Goal: Task Accomplishment & Management: Manage account settings

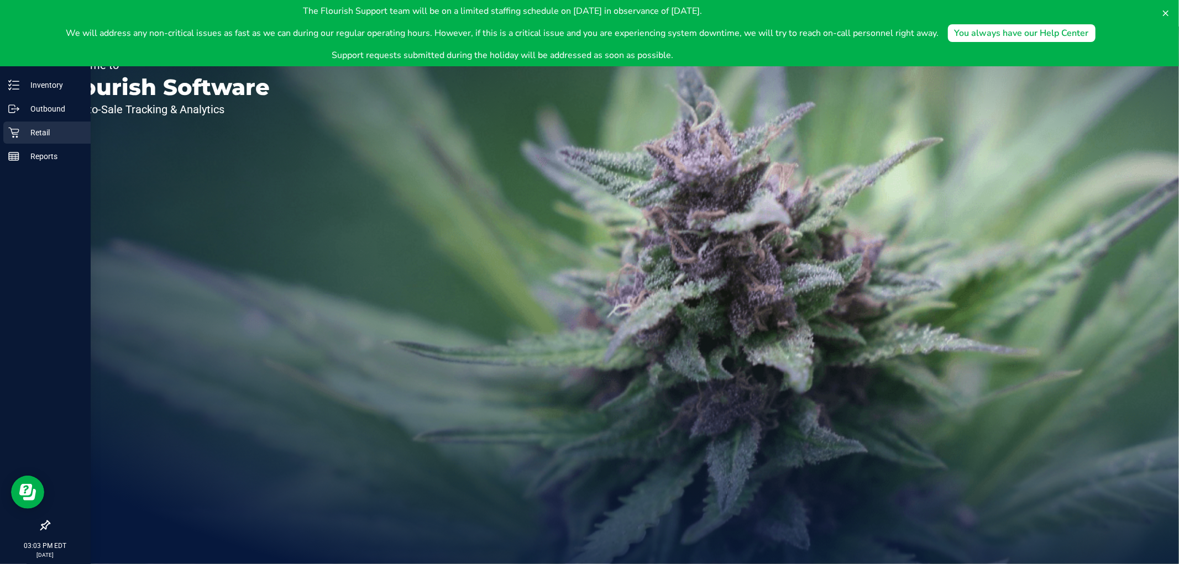
click at [8, 133] on icon at bounding box center [13, 132] width 11 height 11
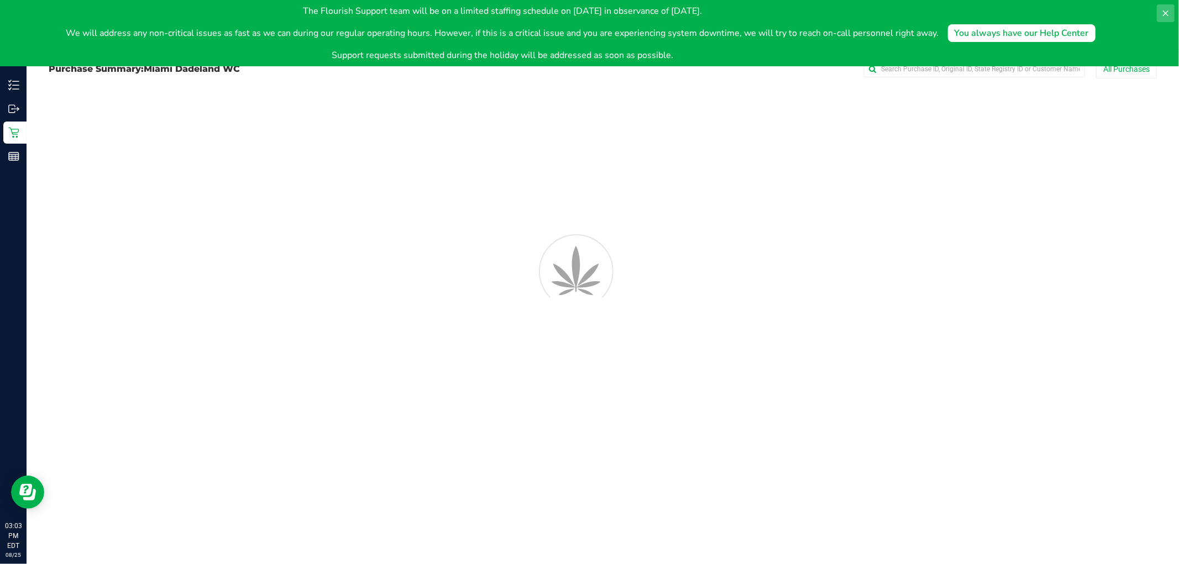
click at [1164, 13] on icon at bounding box center [1166, 14] width 6 height 6
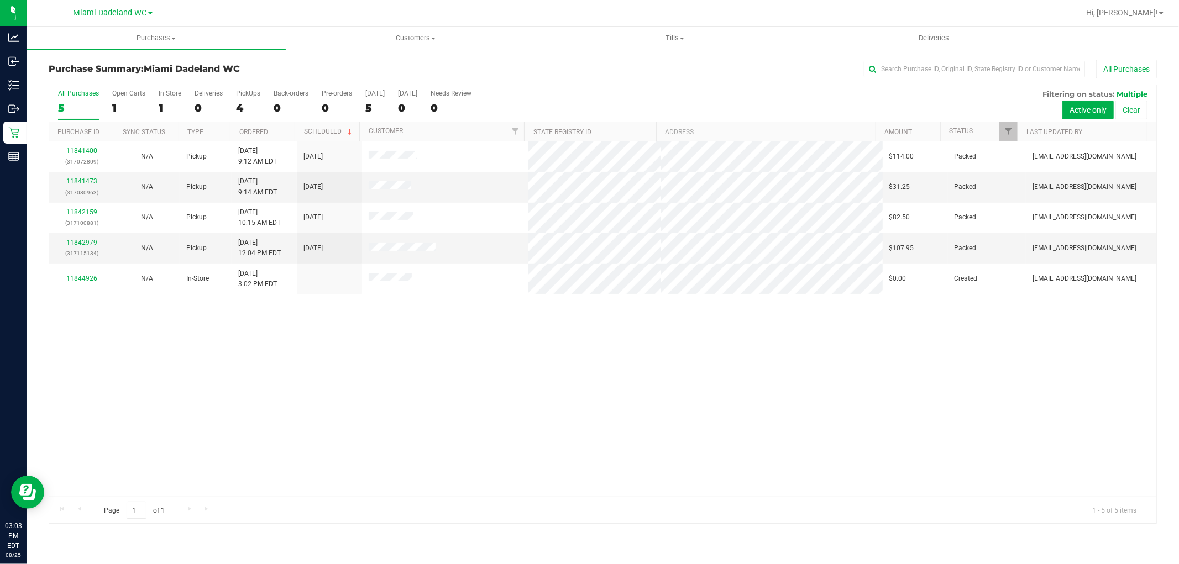
click at [510, 366] on div "11841400 (317072809) N/A Pickup 8/25/2025 9:12 AM EDT 8/25/2025 $114.00 Packed …" at bounding box center [602, 318] width 1107 height 355
click at [653, 80] on div "Purchase Summary: Miami Dadeland WC All Purchases" at bounding box center [603, 72] width 1108 height 24
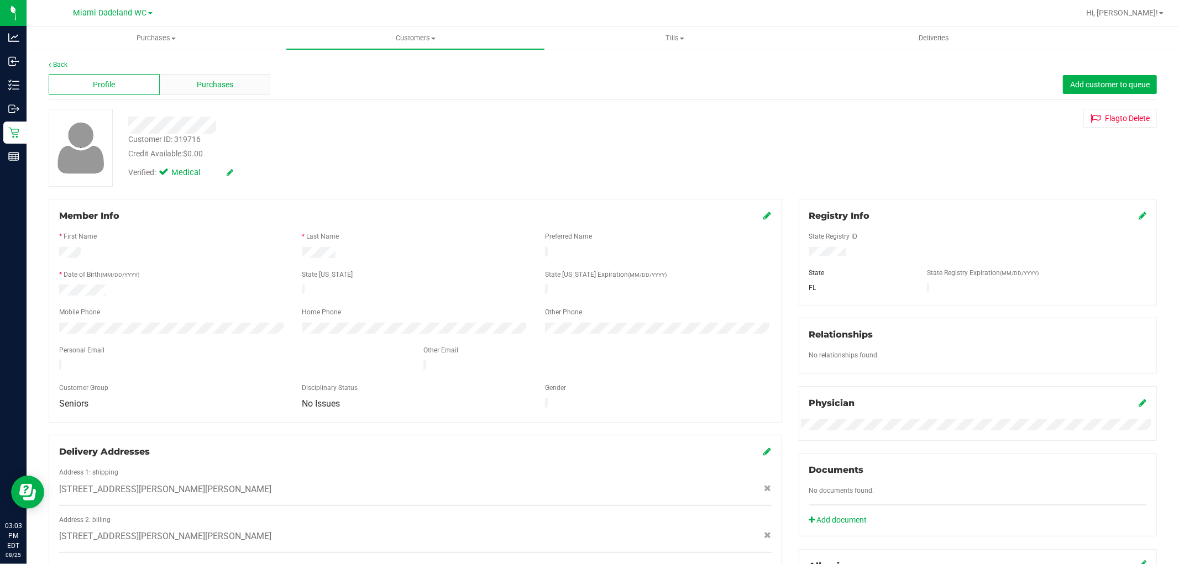
click at [227, 84] on span "Purchases" at bounding box center [215, 85] width 36 height 12
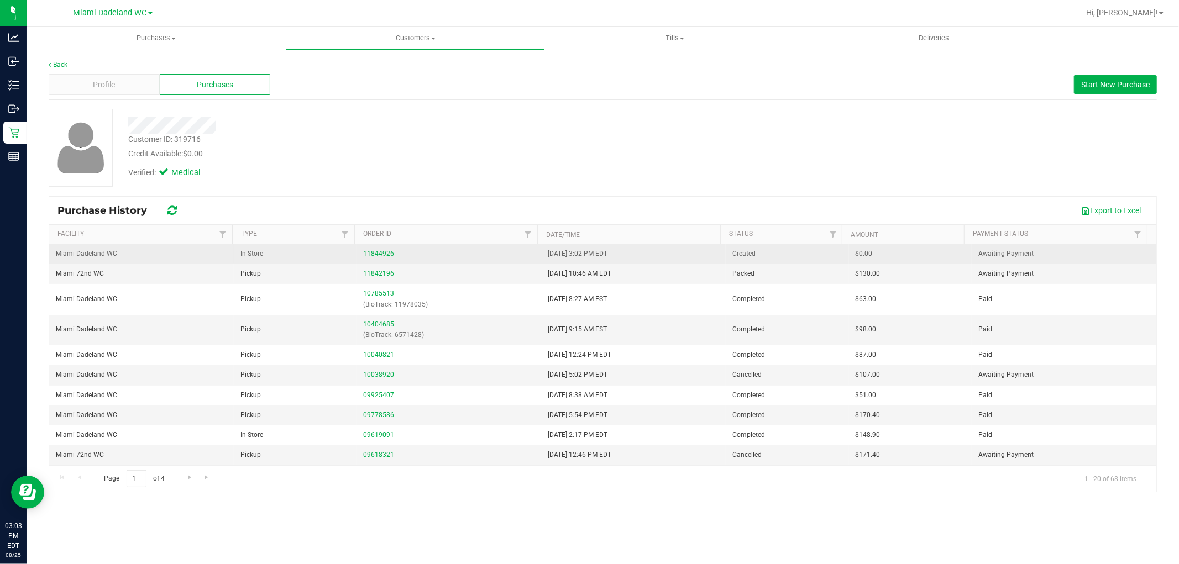
click at [372, 252] on link "11844926" at bounding box center [378, 254] width 31 height 8
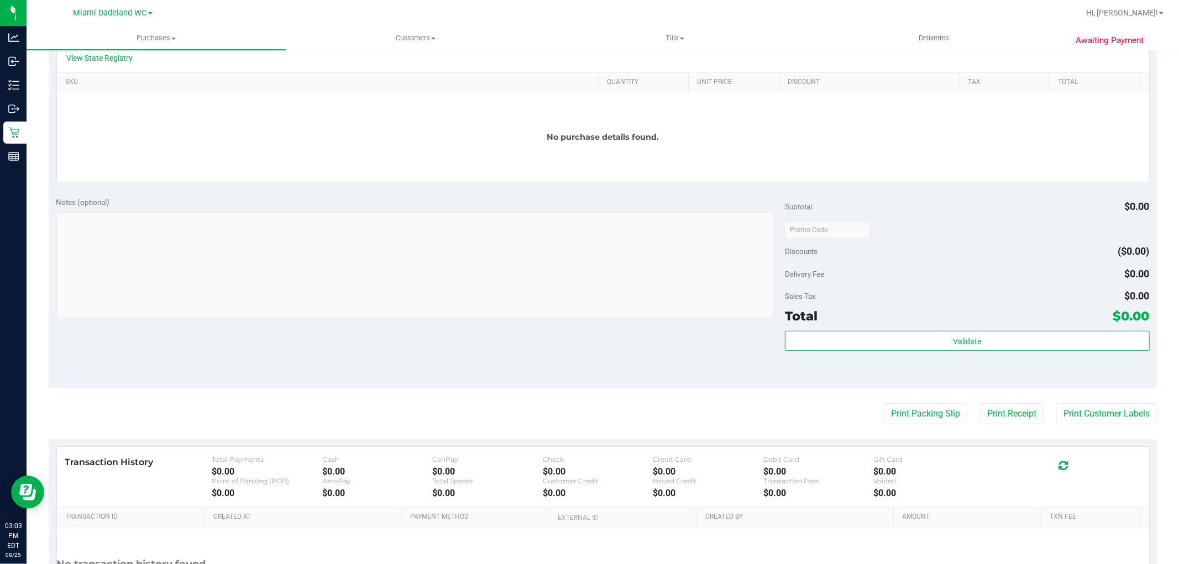
scroll to position [120, 0]
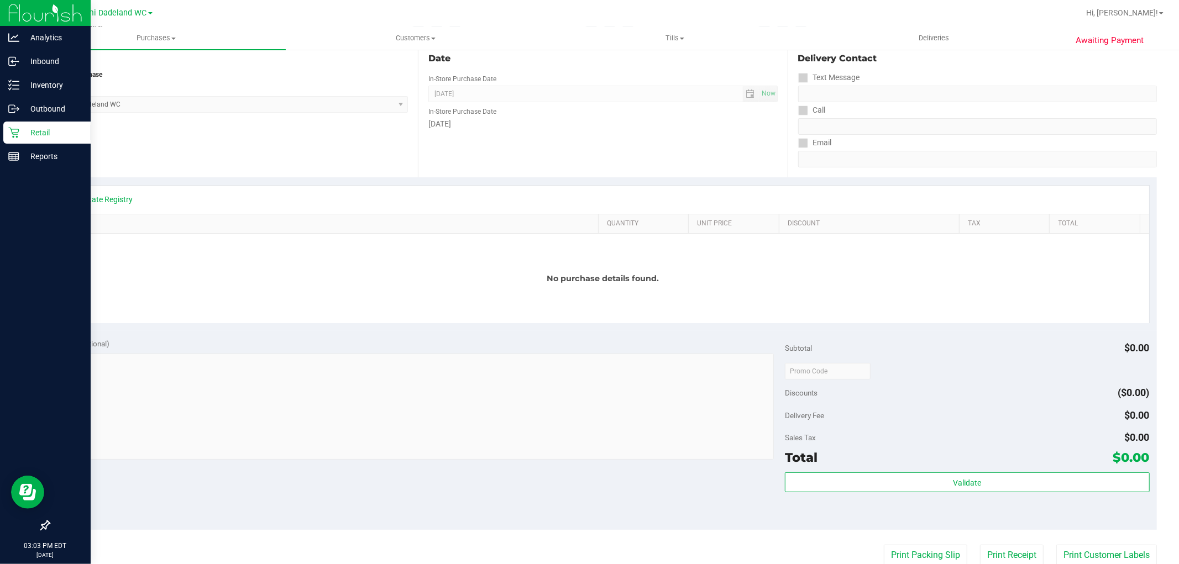
click at [6, 128] on div "Retail" at bounding box center [46, 133] width 87 height 22
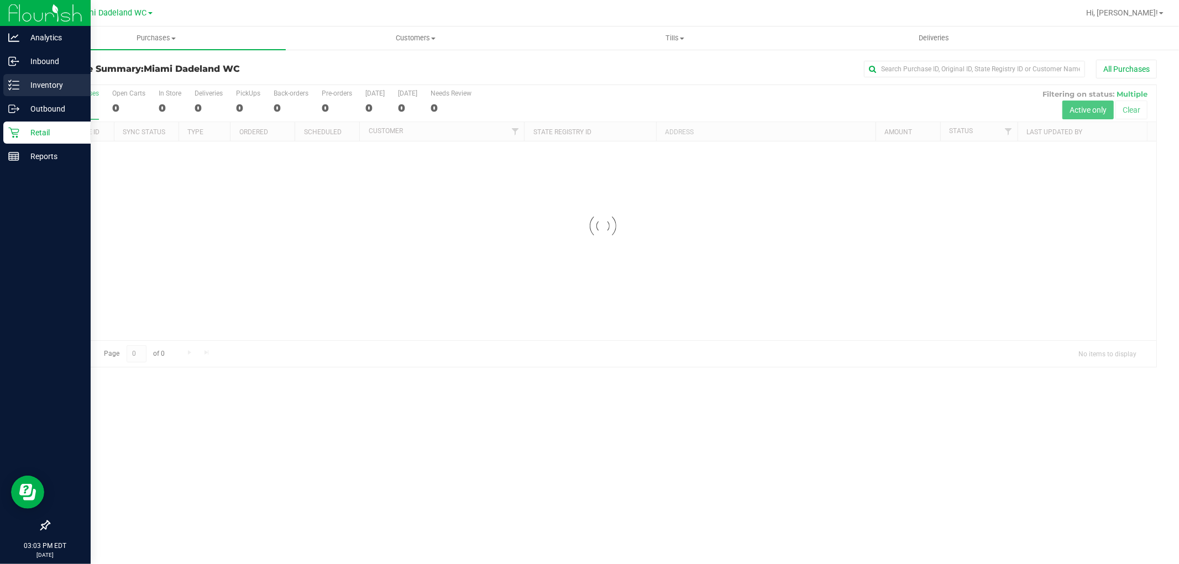
click at [21, 79] on p "Inventory" at bounding box center [52, 84] width 66 height 13
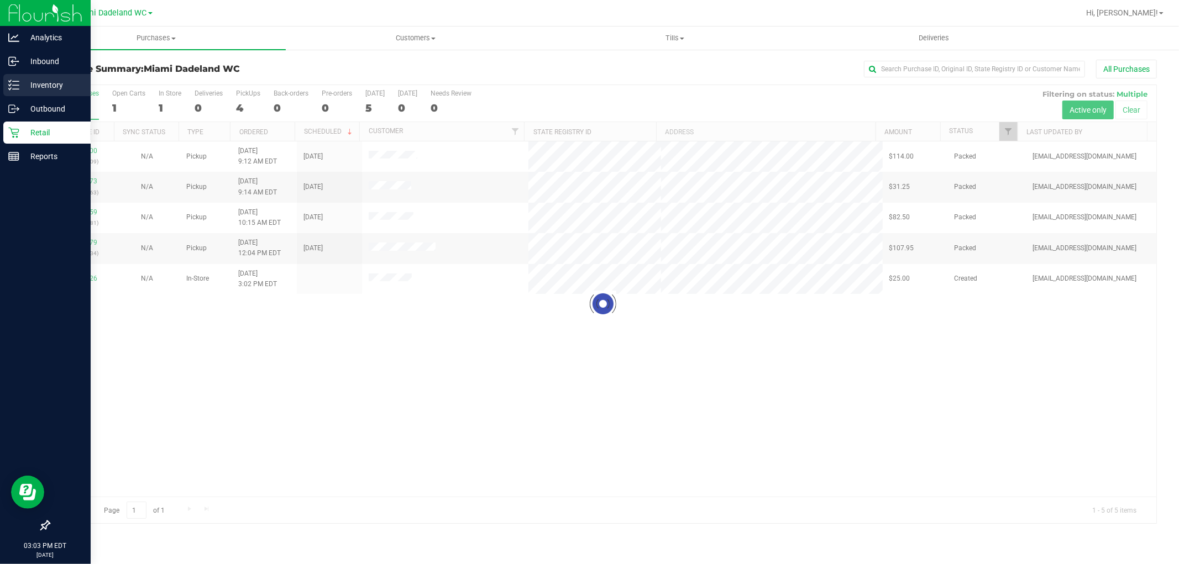
click at [6, 92] on div "Inventory" at bounding box center [46, 85] width 87 height 22
click at [24, 93] on div "Inventory" at bounding box center [46, 85] width 87 height 22
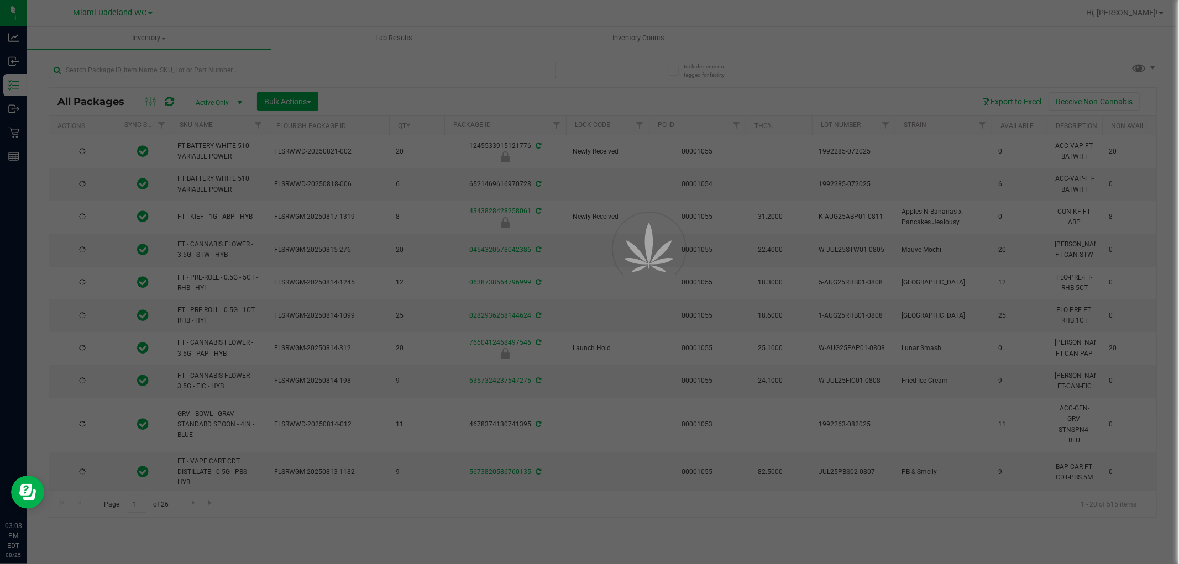
click at [176, 63] on div at bounding box center [589, 282] width 1179 height 564
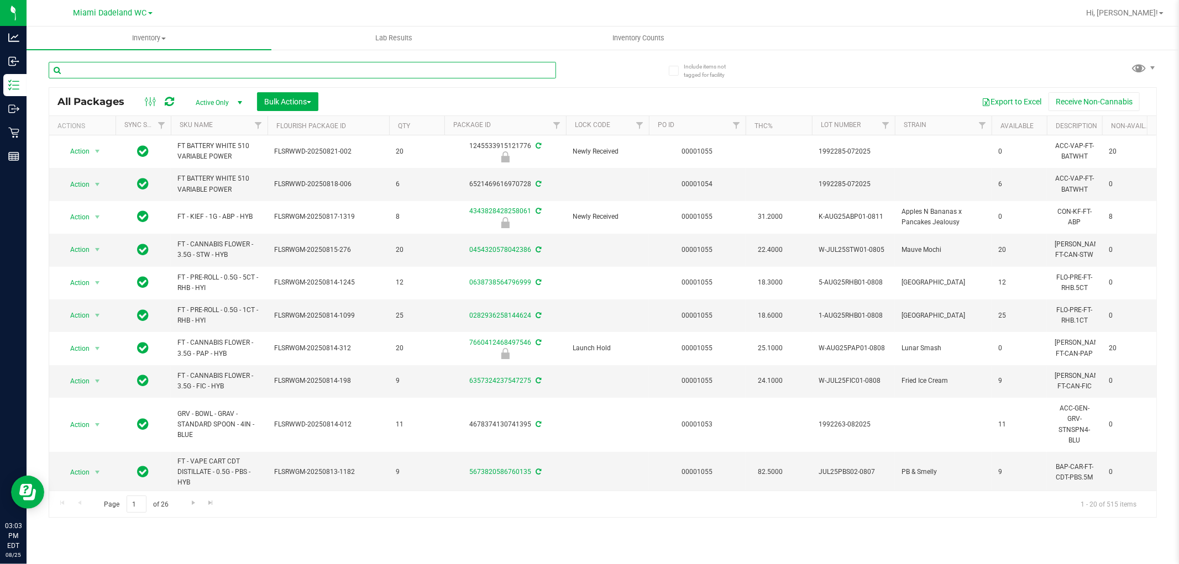
click at [176, 63] on input "text" at bounding box center [302, 70] width 507 height 17
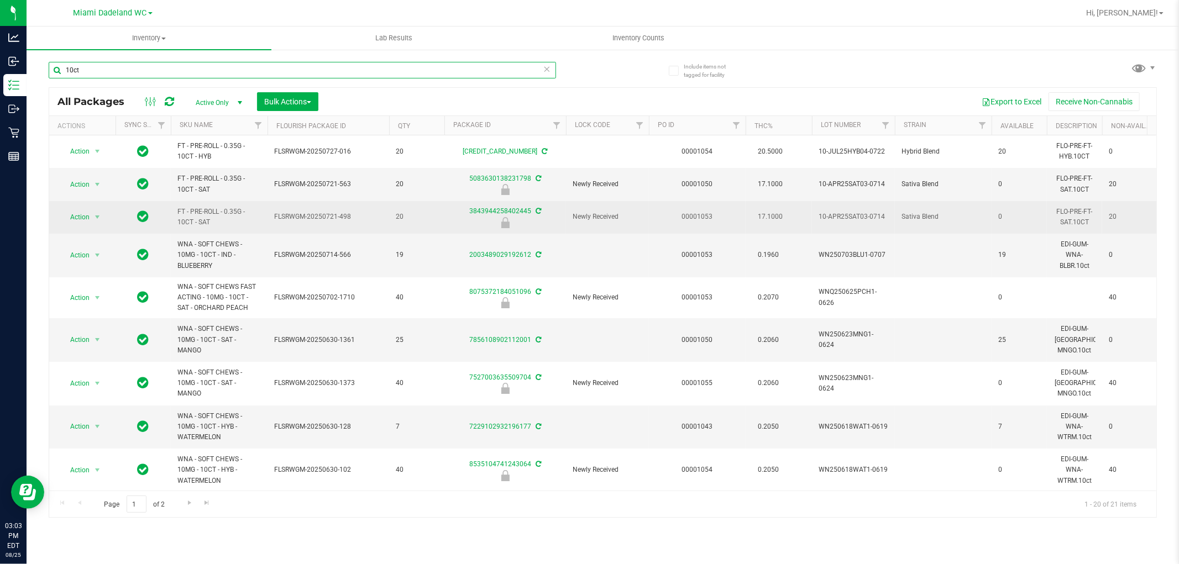
type input "10ct"
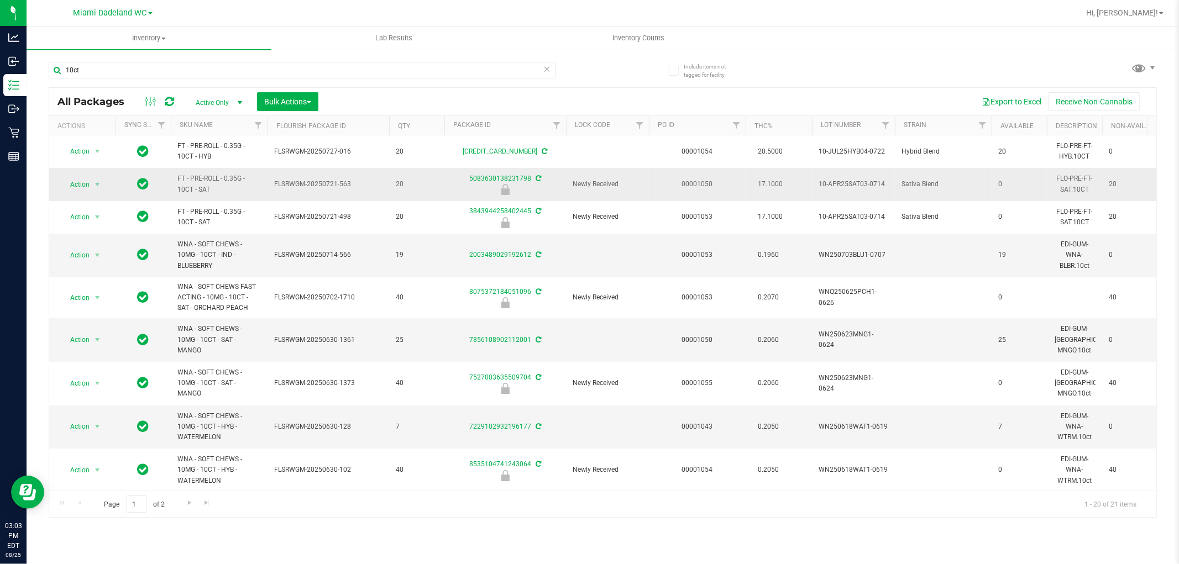
drag, startPoint x: 214, startPoint y: 203, endPoint x: 618, endPoint y: 190, distance: 403.7
click at [618, 190] on span "Newly Received" at bounding box center [608, 184] width 70 height 11
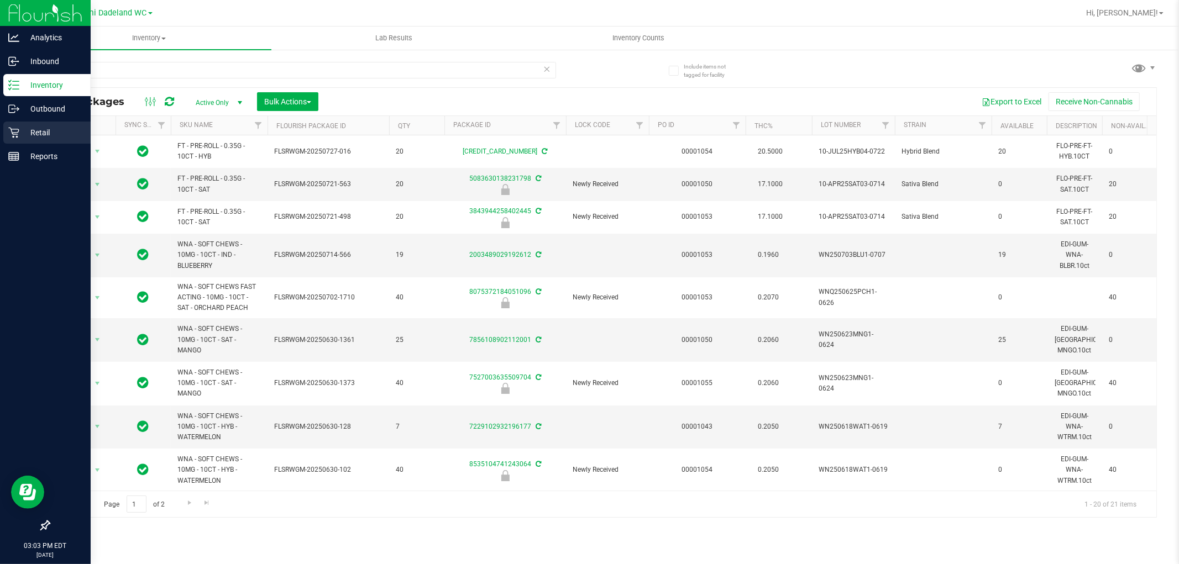
drag, startPoint x: 65, startPoint y: 136, endPoint x: 49, endPoint y: 128, distance: 17.8
click at [49, 128] on p "Retail" at bounding box center [52, 132] width 66 height 13
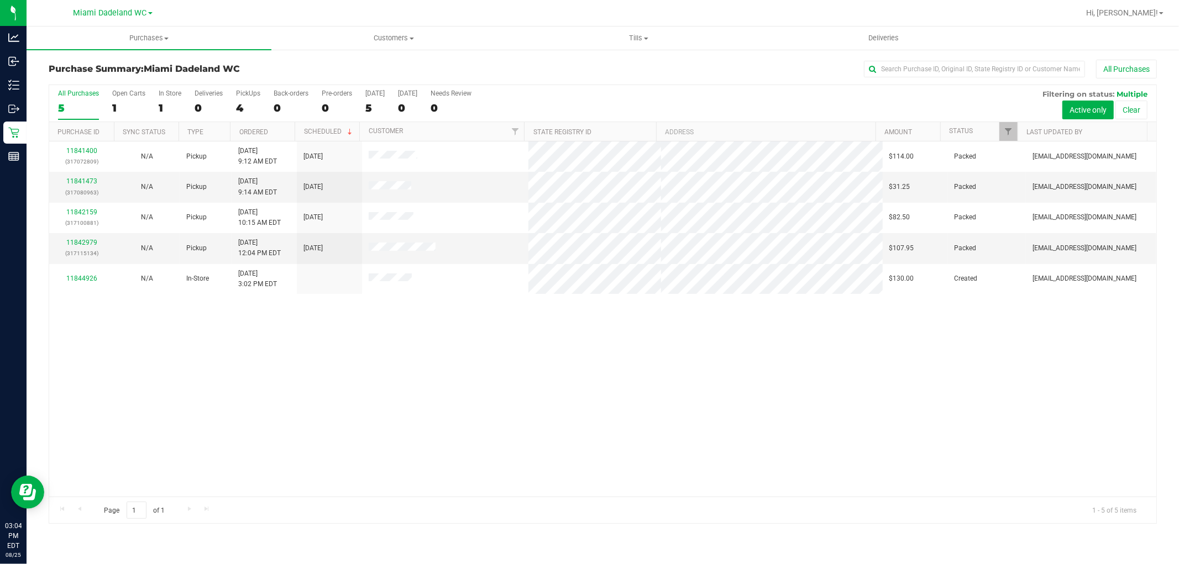
click at [317, 67] on h3 "Purchase Summary: Miami Dadeland WC" at bounding box center [233, 69] width 369 height 10
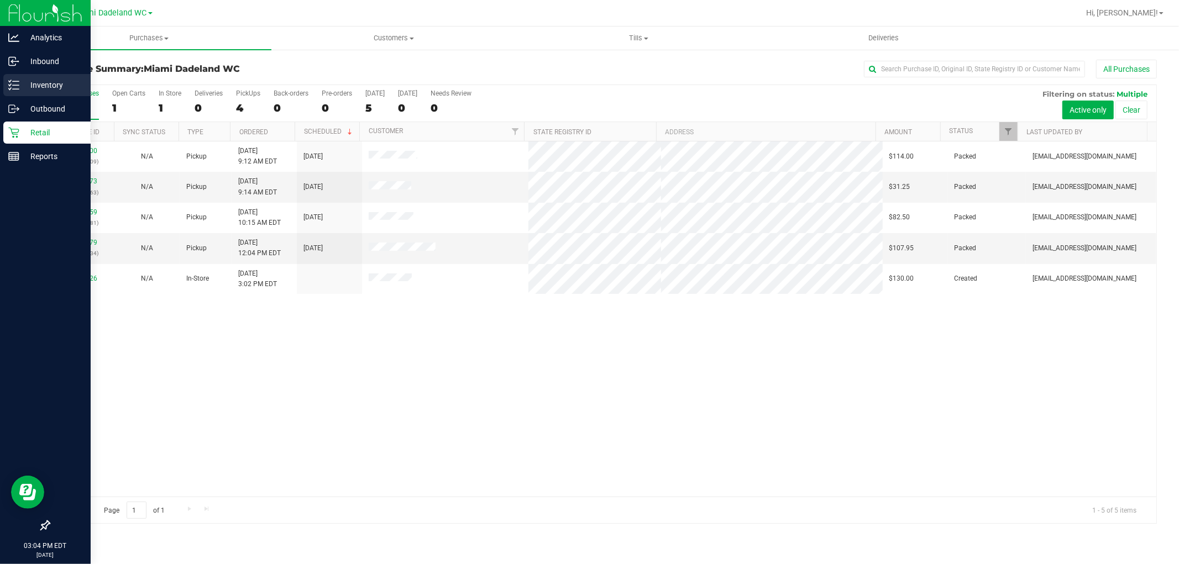
click at [48, 89] on p "Inventory" at bounding box center [52, 84] width 66 height 13
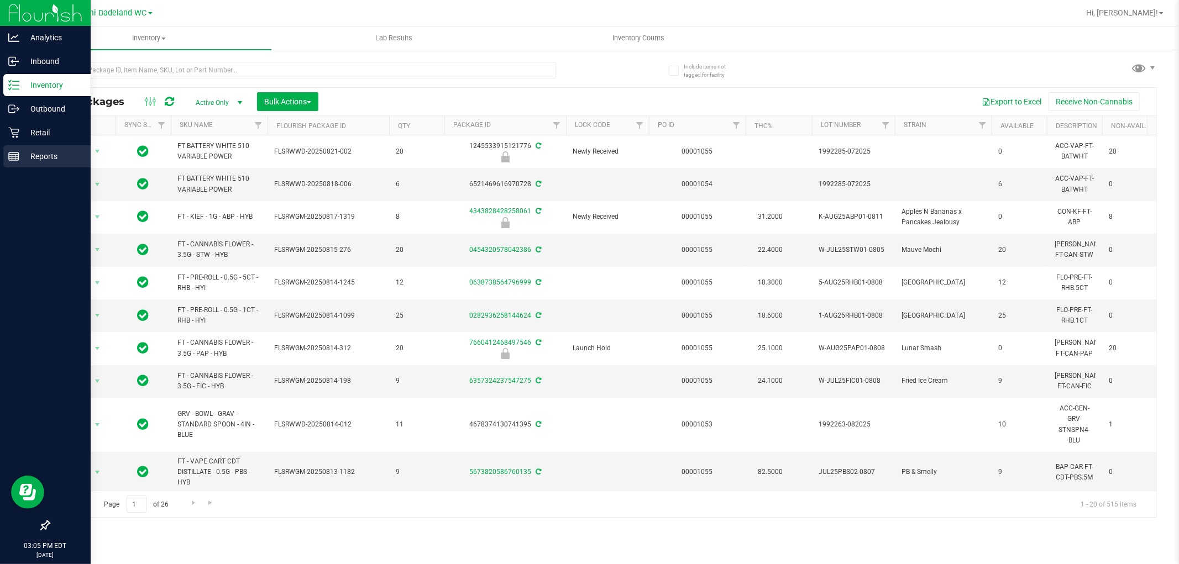
click at [47, 161] on p "Reports" at bounding box center [52, 156] width 66 height 13
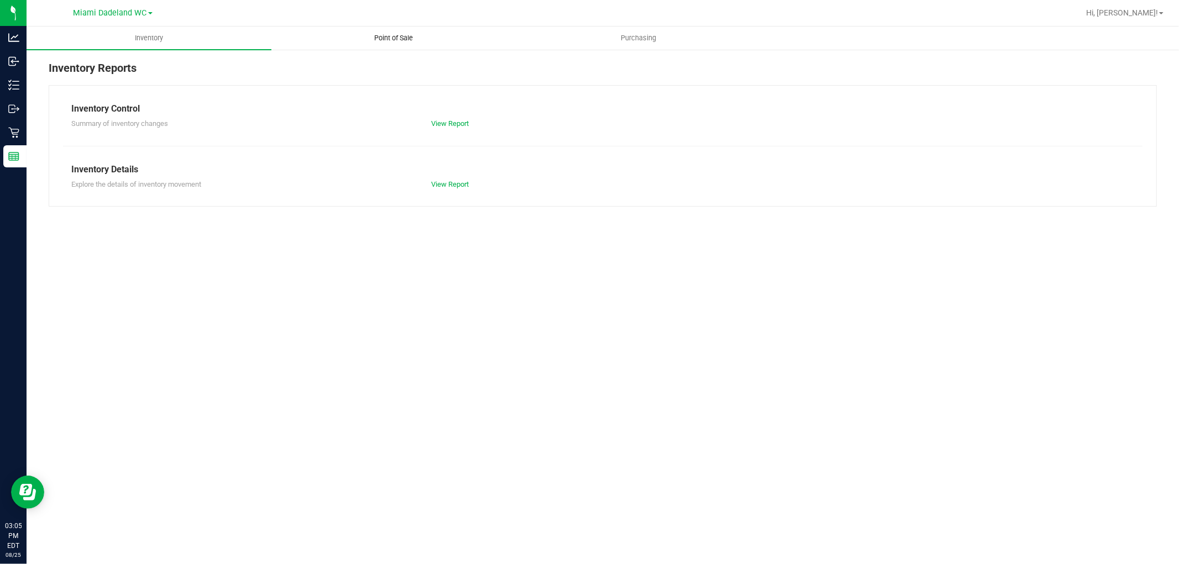
click at [416, 36] on span "Point of Sale" at bounding box center [394, 38] width 69 height 10
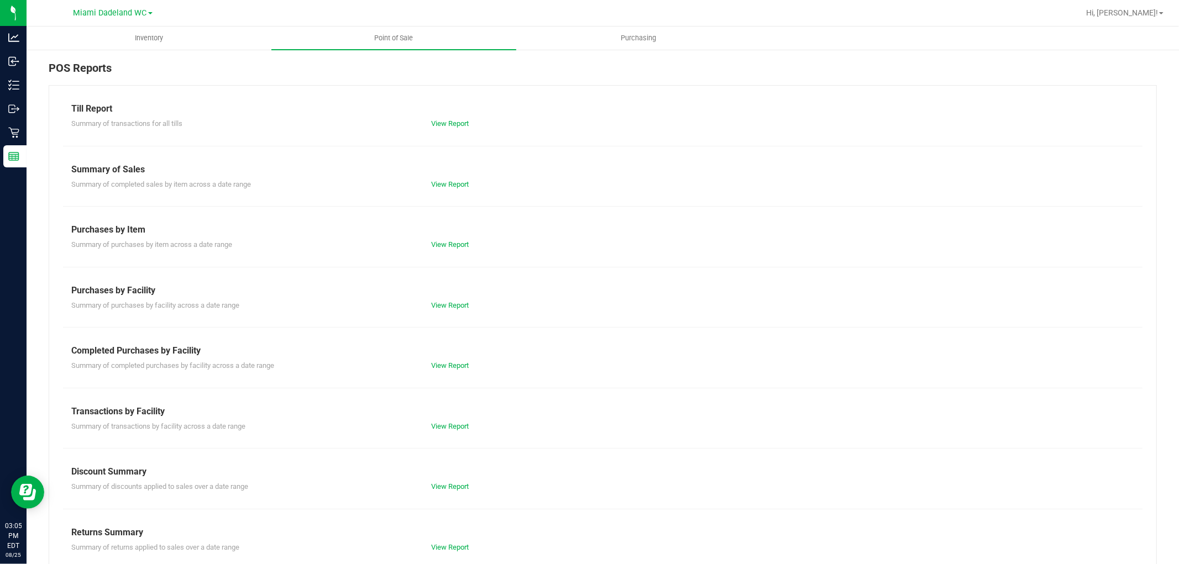
drag, startPoint x: 332, startPoint y: 421, endPoint x: 327, endPoint y: 450, distance: 29.7
drag, startPoint x: 327, startPoint y: 450, endPoint x: 569, endPoint y: 328, distance: 271.9
click at [583, 328] on div at bounding box center [602, 327] width 1079 height 1
click at [455, 363] on link "View Report" at bounding box center [450, 365] width 38 height 8
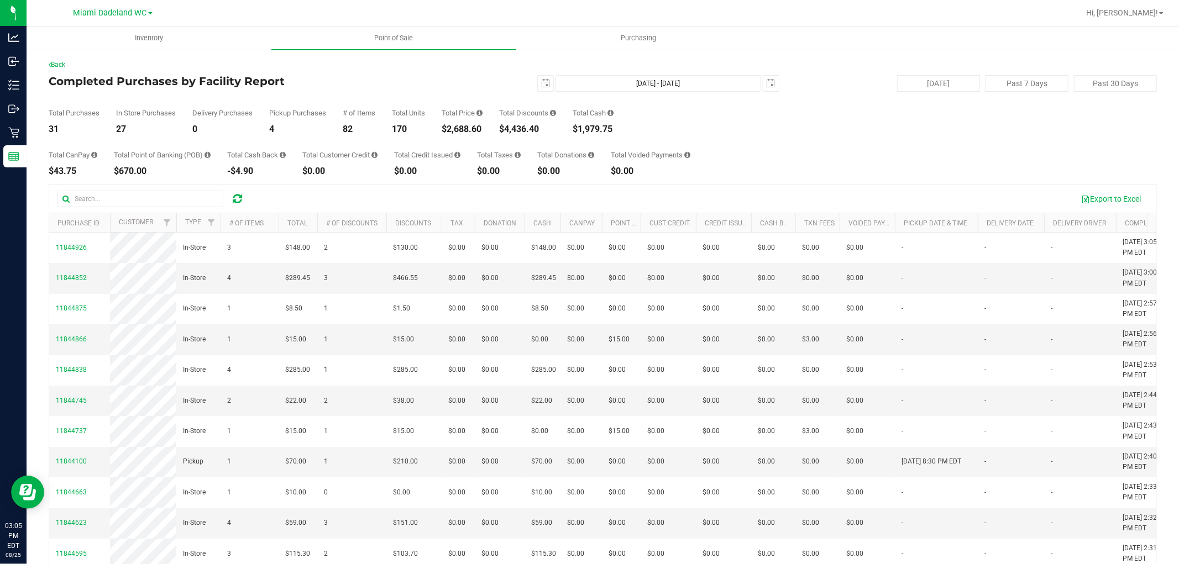
click at [549, 183] on div "Back Completed Purchases by Facility Report [DATE] [DATE] - [DATE] [DATE] [DATE…" at bounding box center [603, 337] width 1108 height 555
drag, startPoint x: 549, startPoint y: 182, endPoint x: 909, endPoint y: 117, distance: 365.6
click at [909, 117] on div "Total Purchases 31 In Store Purchases 27 Delivery Purchases 0 Pickup Purchases …" at bounding box center [603, 113] width 1108 height 42
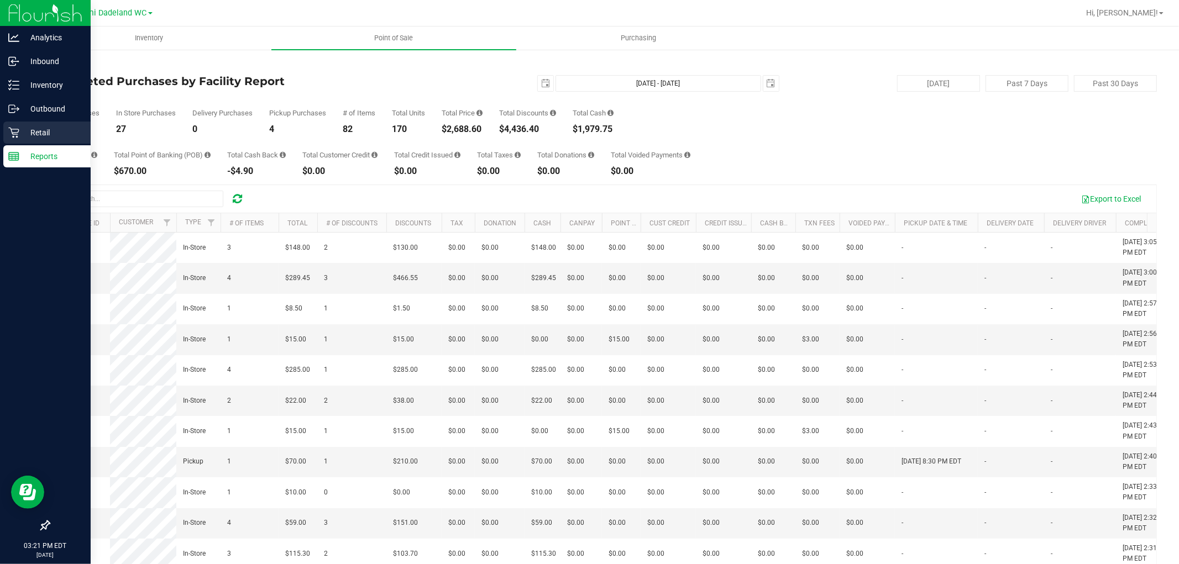
click at [10, 133] on icon at bounding box center [13, 132] width 11 height 11
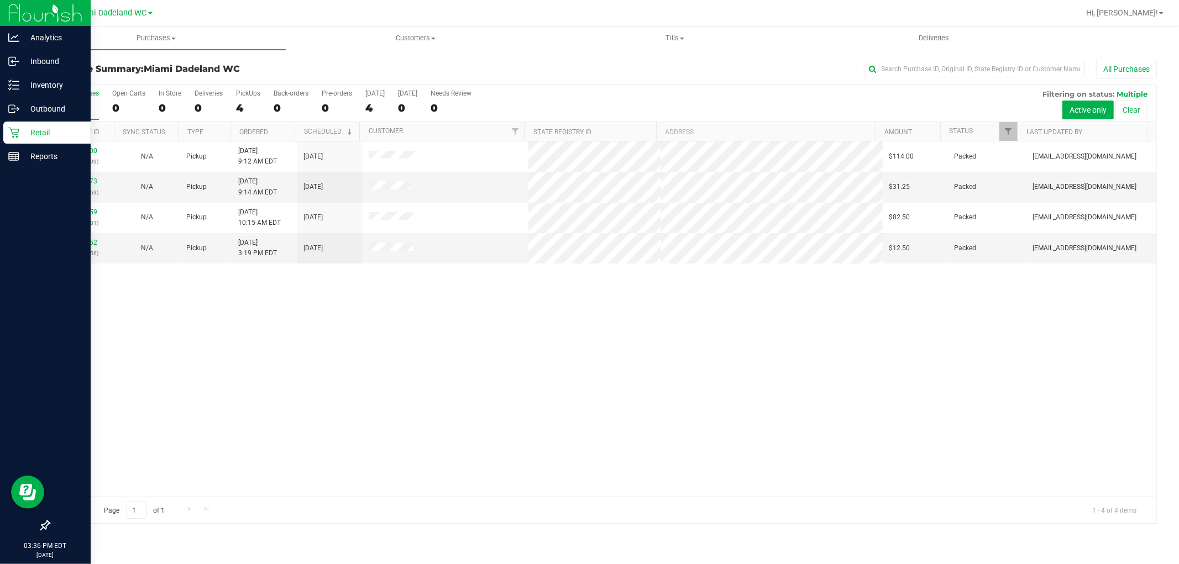
click at [667, 312] on div "11841400 (317072809) N/A Pickup [DATE] 9:12 AM EDT 8/25/2025 $114.00 Packed [EM…" at bounding box center [602, 318] width 1107 height 355
click at [431, 57] on div "Purchase Summary: Miami Dadeland WC All Purchases All Purchases 4 Open Carts 0 …" at bounding box center [603, 292] width 1152 height 486
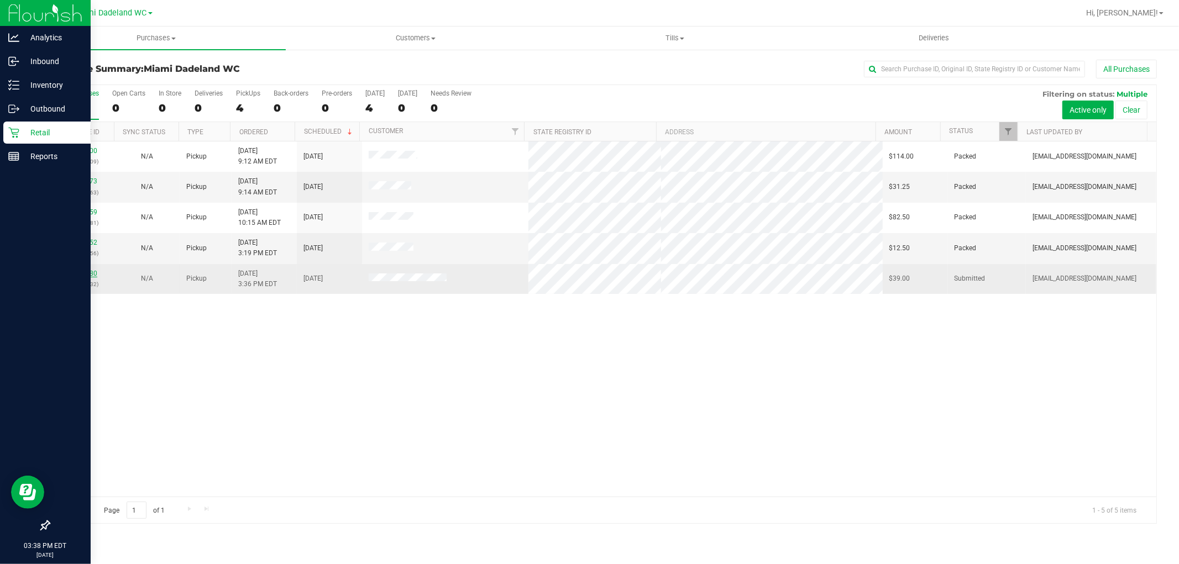
click at [79, 270] on link "11845180" at bounding box center [81, 274] width 31 height 8
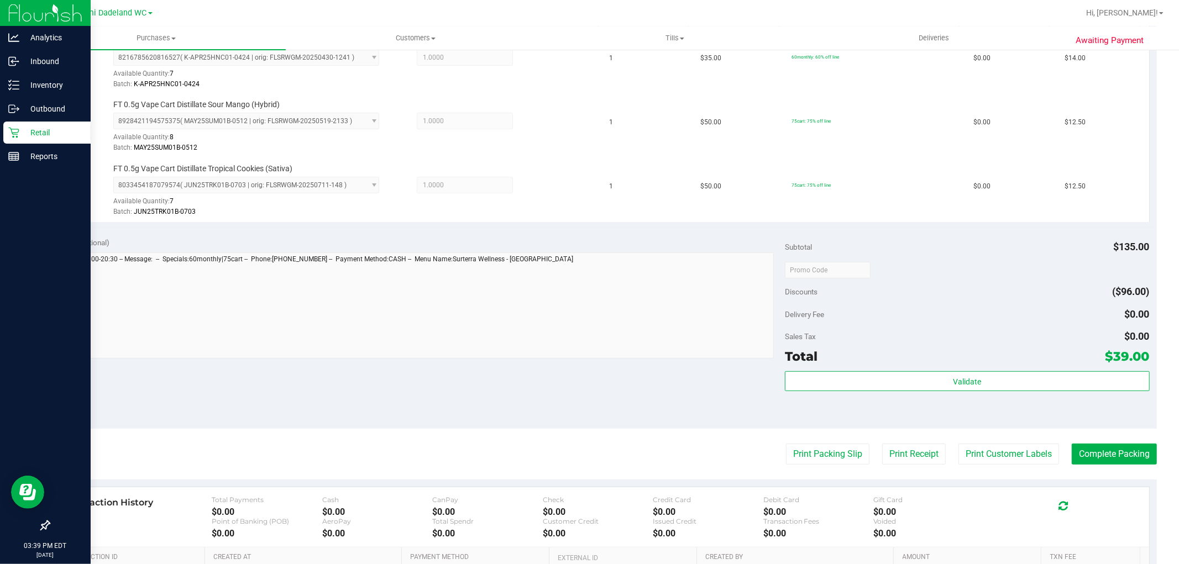
scroll to position [468, 0]
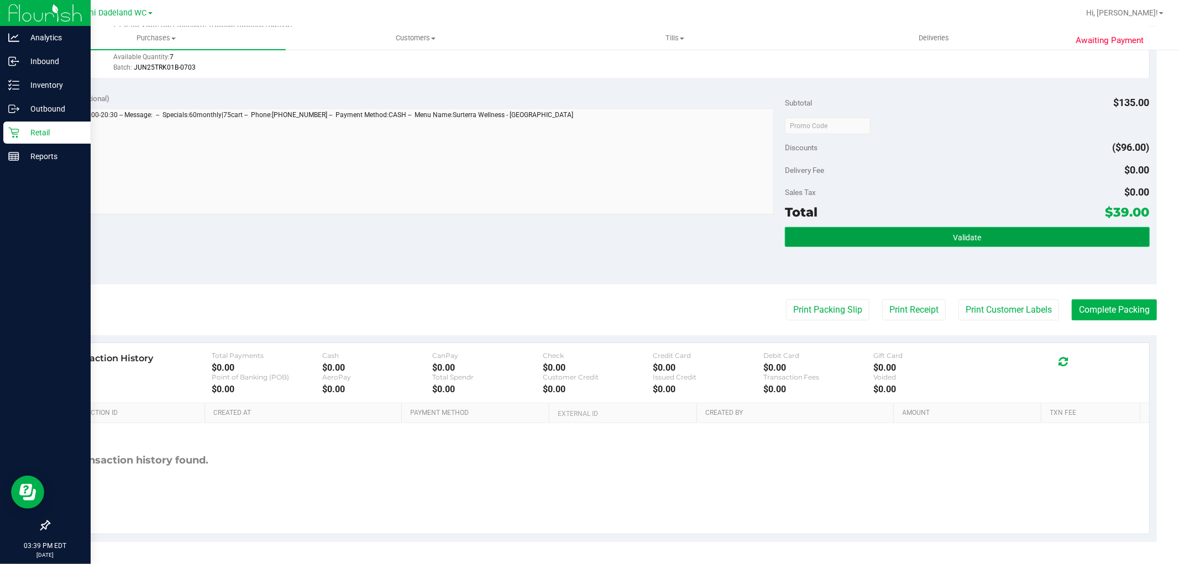
click at [940, 238] on button "Validate" at bounding box center [967, 237] width 364 height 20
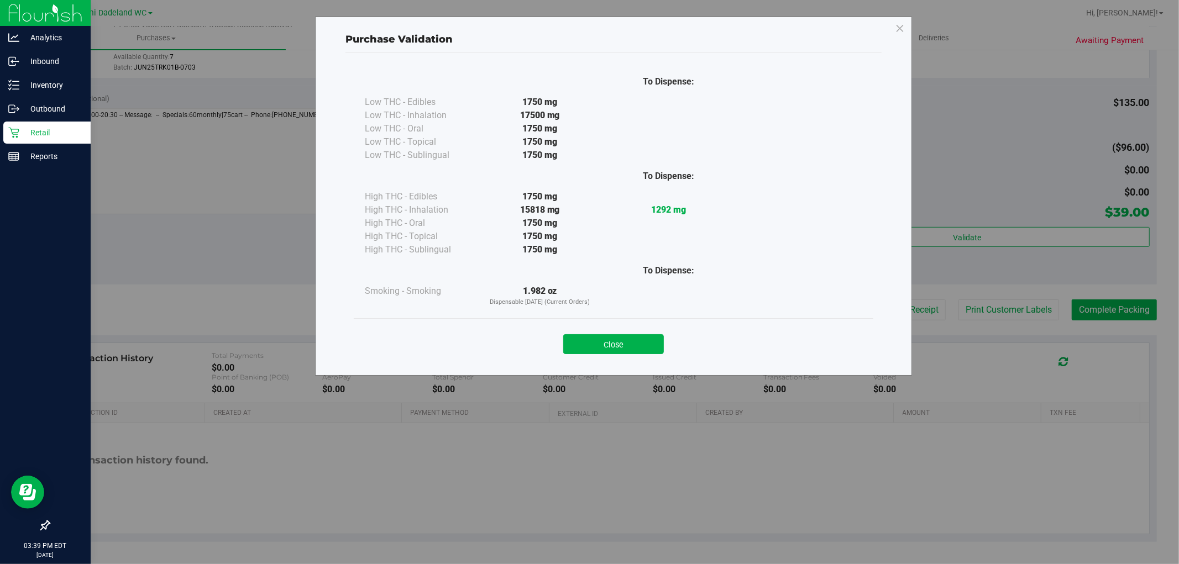
click at [622, 355] on div "Close" at bounding box center [614, 340] width 520 height 45
click at [626, 347] on button "Close" at bounding box center [613, 344] width 101 height 20
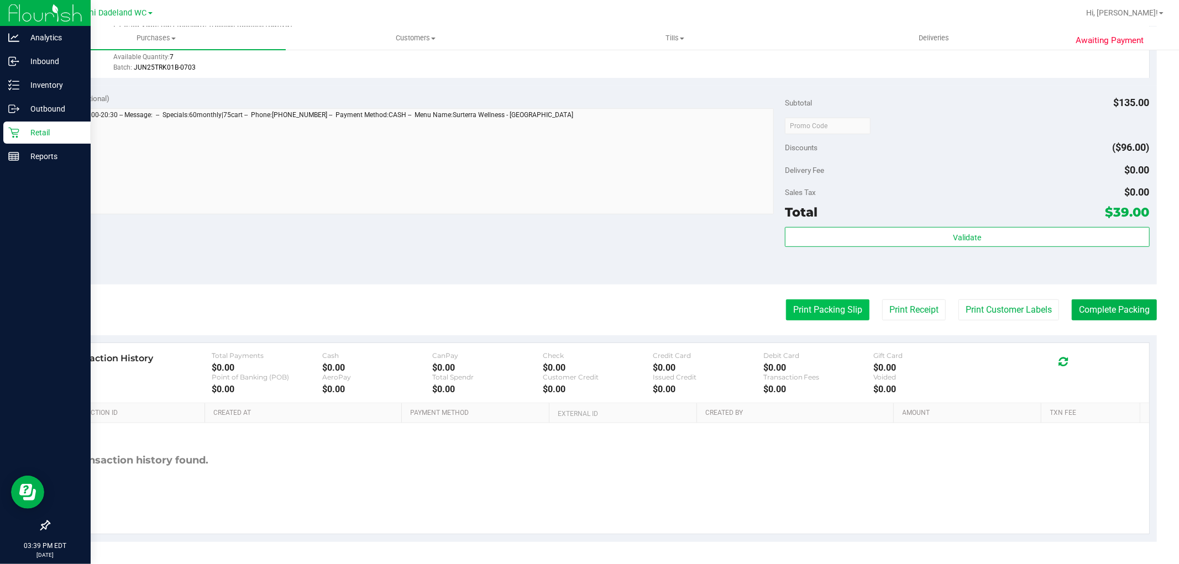
click at [842, 312] on button "Print Packing Slip" at bounding box center [827, 310] width 83 height 21
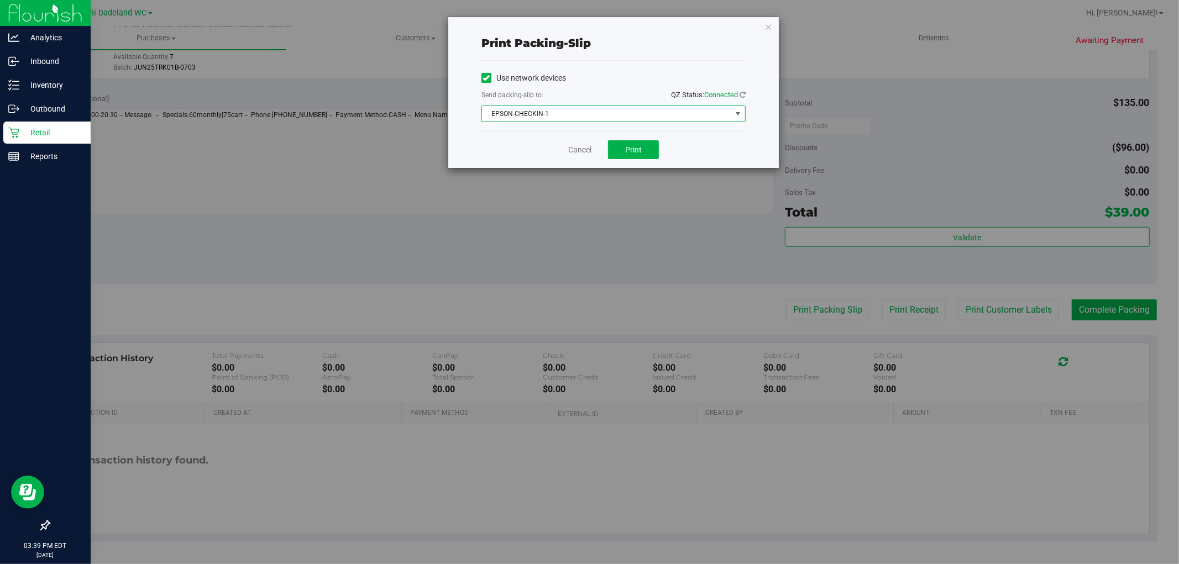
click at [628, 111] on span "EPSON-CHECKIN-1" at bounding box center [606, 113] width 249 height 15
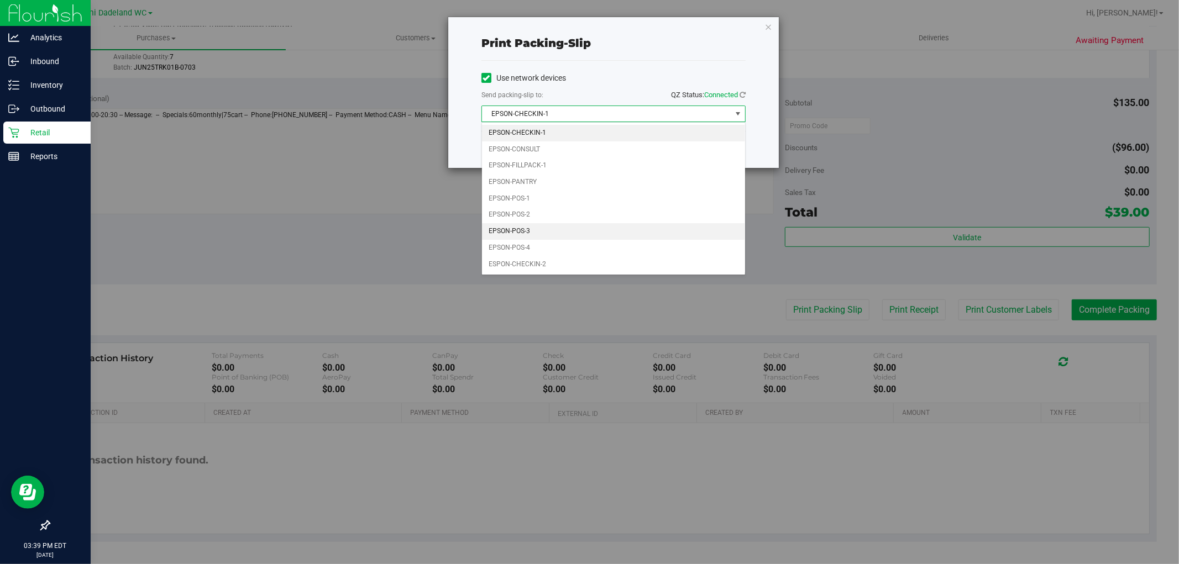
click at [557, 231] on li "EPSON-POS-3" at bounding box center [613, 231] width 263 height 17
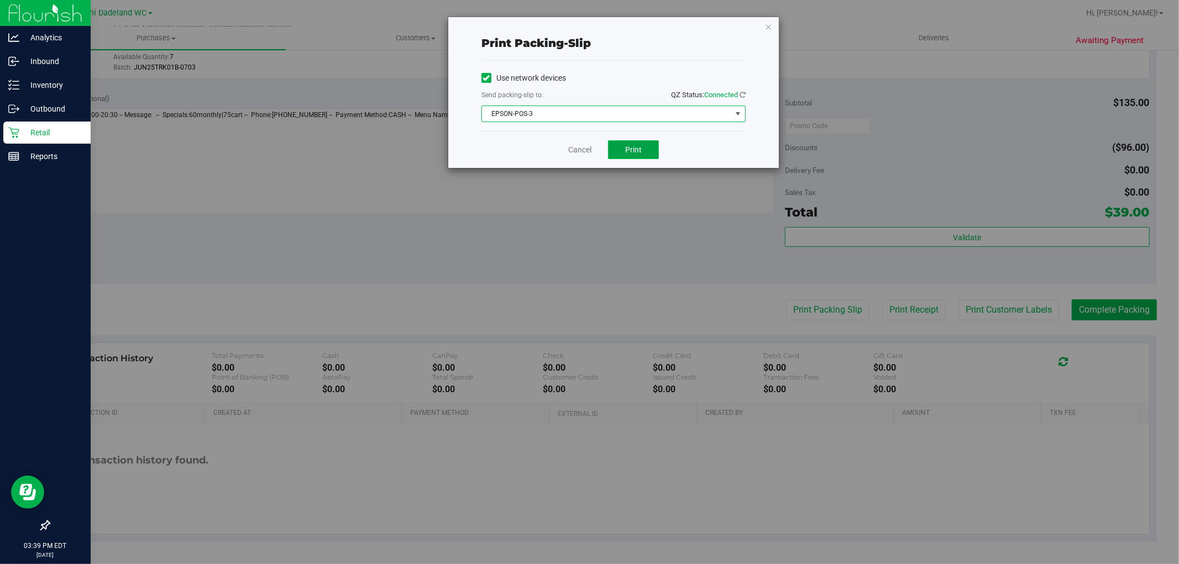
click at [647, 141] on button "Print" at bounding box center [633, 149] width 51 height 19
click at [585, 150] on link "Cancel" at bounding box center [579, 150] width 23 height 12
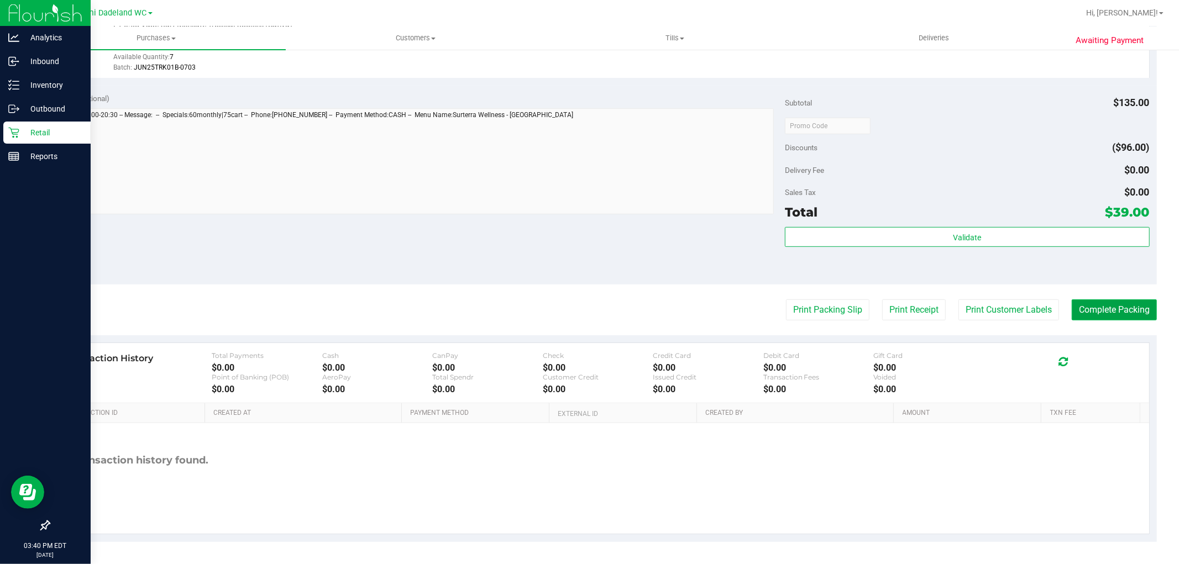
click at [1110, 311] on button "Complete Packing" at bounding box center [1114, 310] width 85 height 21
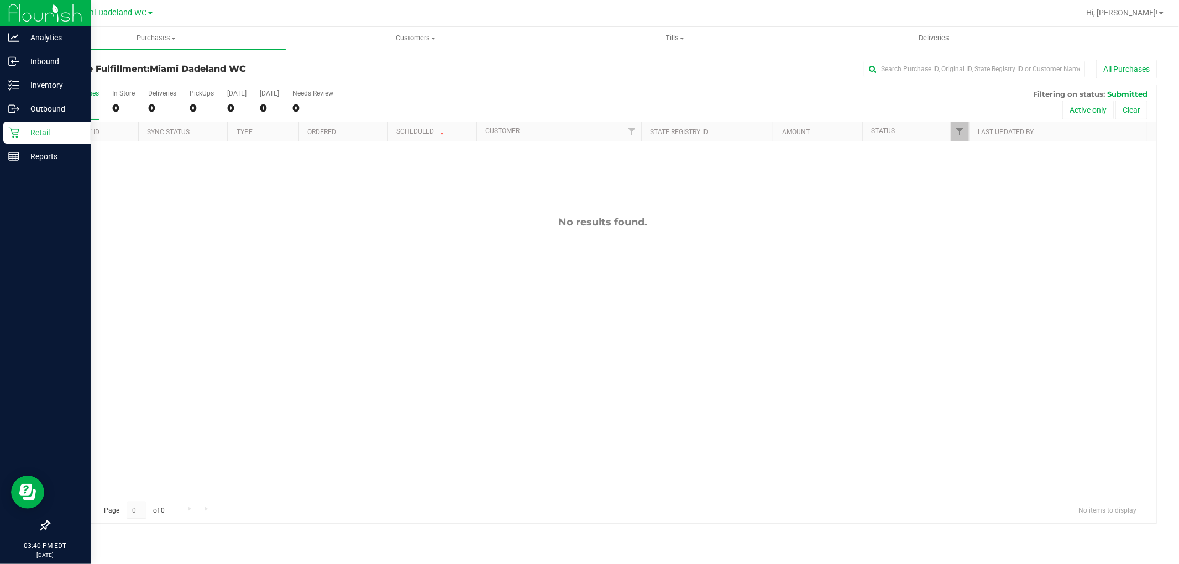
click at [501, 81] on div "Purchase Fulfillment: Miami Dadeland WC All Purchases" at bounding box center [603, 72] width 1108 height 24
click at [3, 137] on div "Retail" at bounding box center [46, 133] width 87 height 22
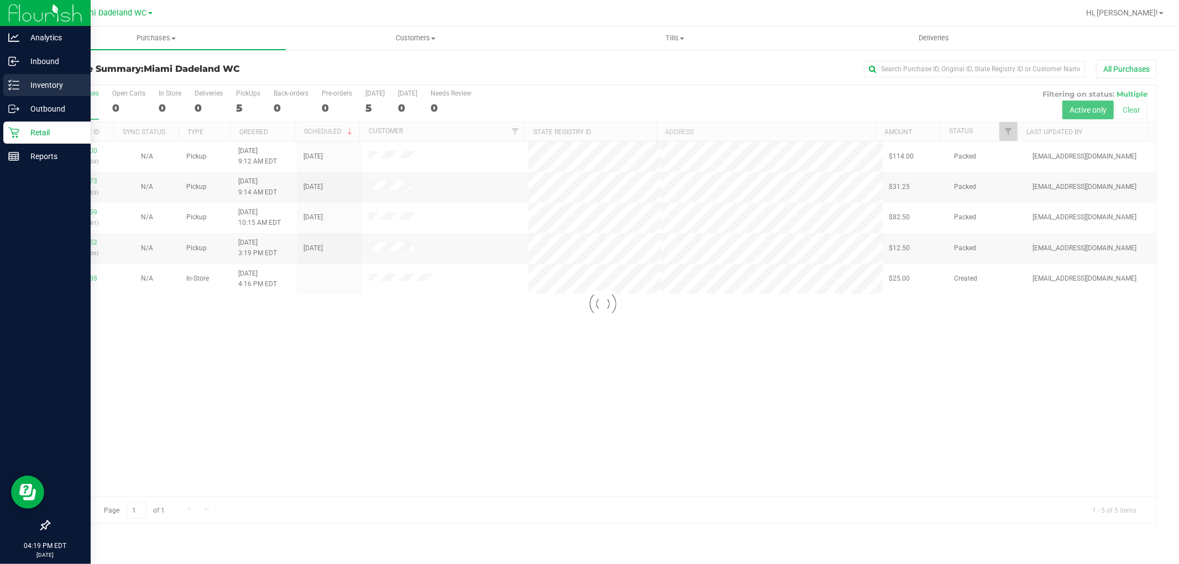
click at [6, 83] on div "Inventory" at bounding box center [46, 85] width 87 height 22
click at [33, 86] on p "Inventory" at bounding box center [52, 84] width 66 height 13
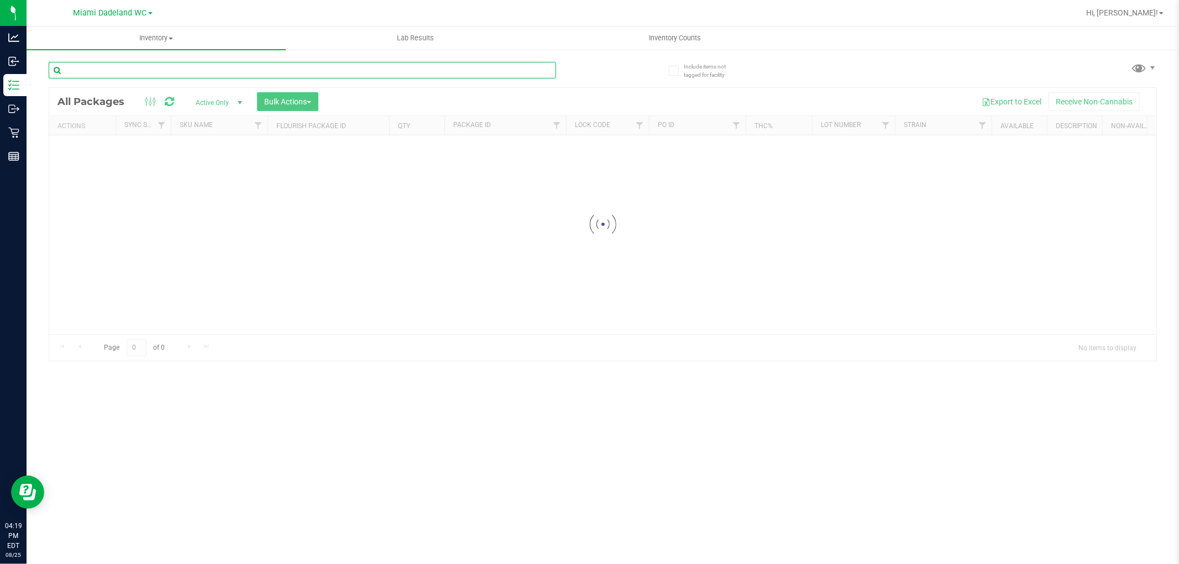
click at [259, 67] on input "text" at bounding box center [302, 70] width 507 height 17
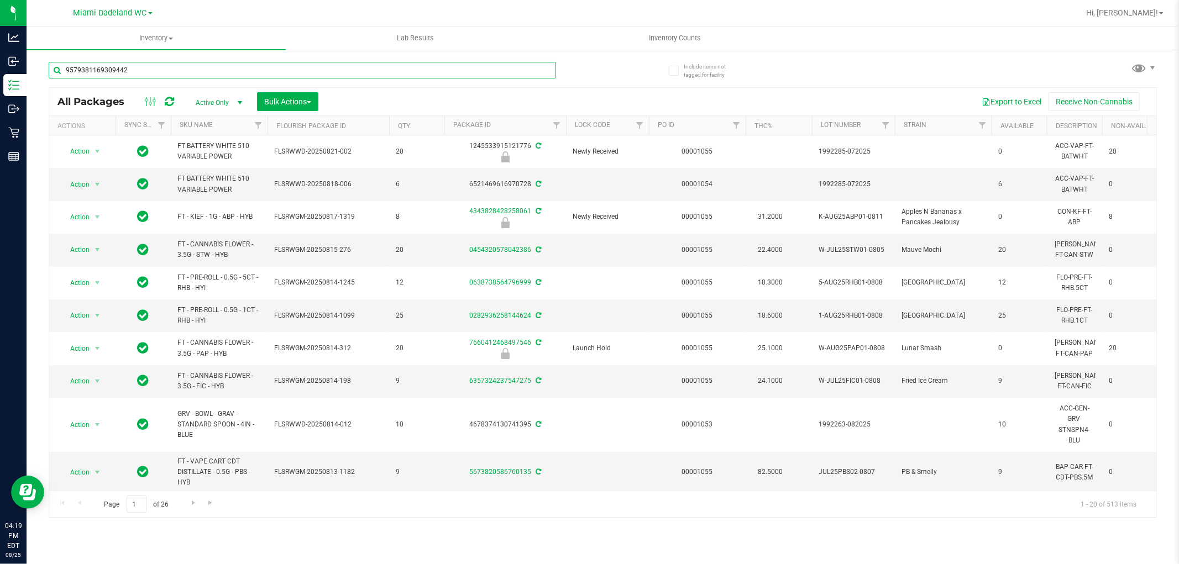
type input "9579381169309442"
click at [1150, 18] on link "Hi, [PERSON_NAME]!" at bounding box center [1125, 13] width 86 height 12
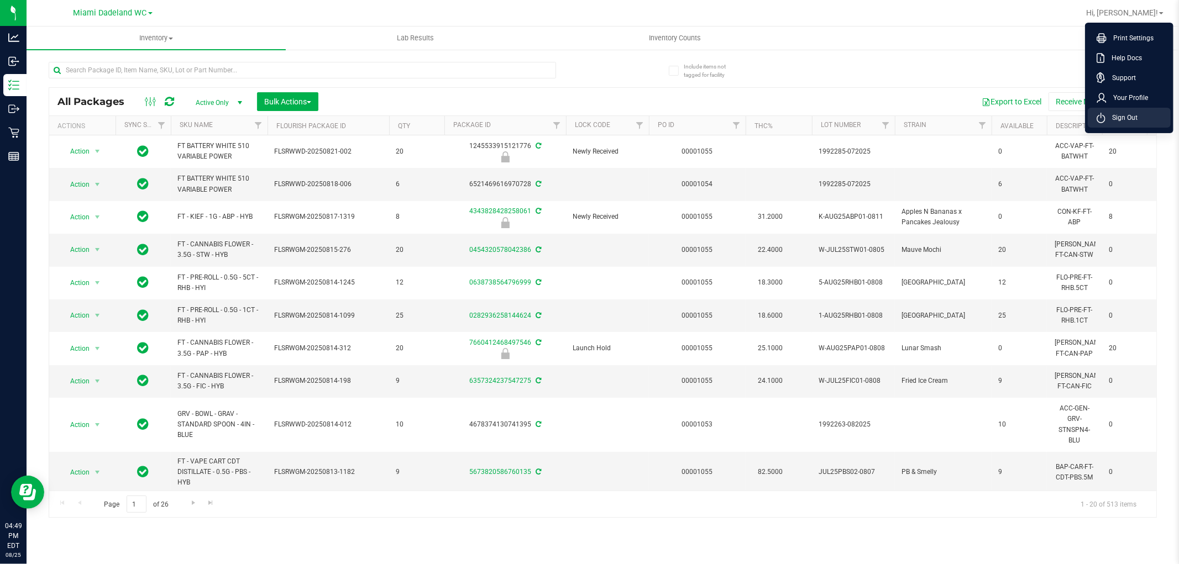
click at [1141, 117] on li "Sign Out" at bounding box center [1129, 118] width 83 height 20
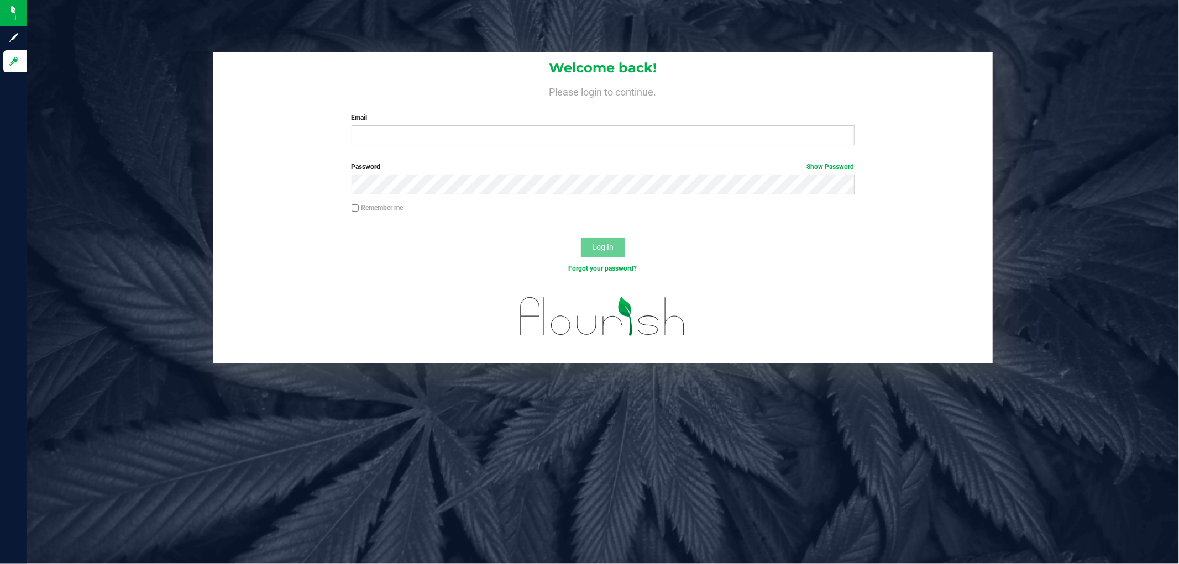
click at [723, 33] on div "Welcome back! Please login to continue. Email Required Please format your email…" at bounding box center [603, 282] width 1152 height 564
